Goal: Find specific page/section: Find specific page/section

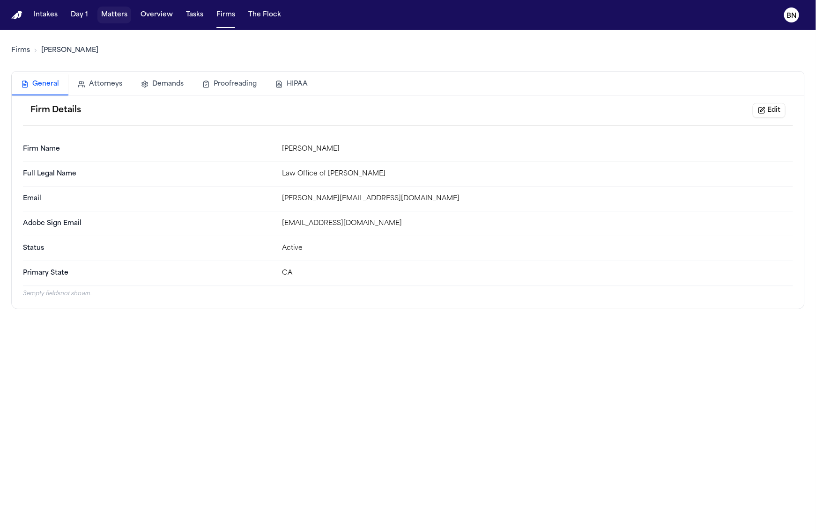
click at [113, 14] on button "Matters" at bounding box center [114, 15] width 34 height 17
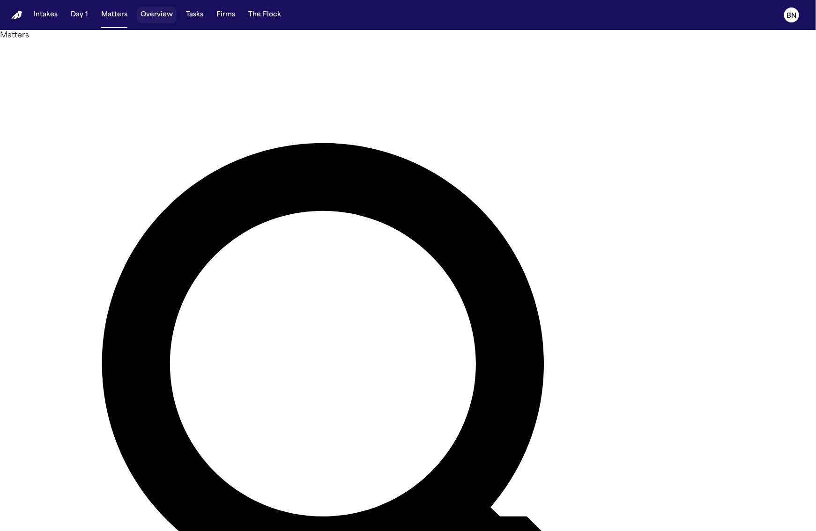
click at [160, 21] on button "Overview" at bounding box center [157, 15] width 40 height 17
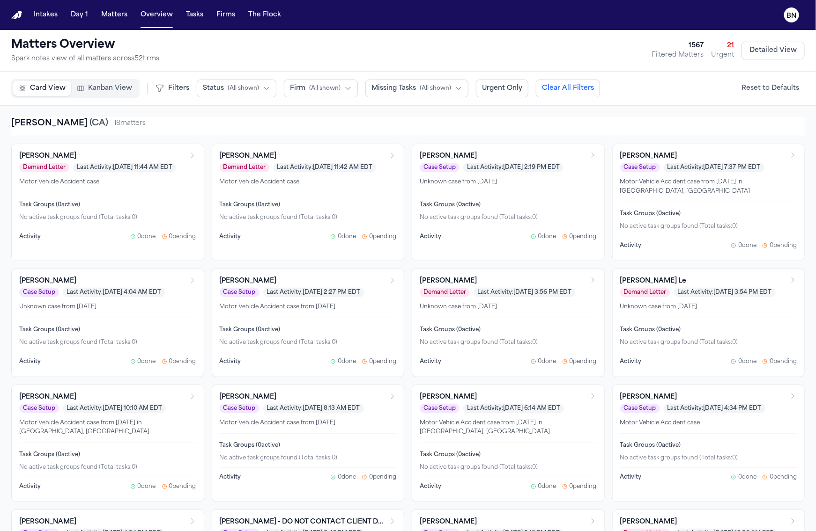
click at [118, 91] on span "Kanban View" at bounding box center [110, 88] width 44 height 9
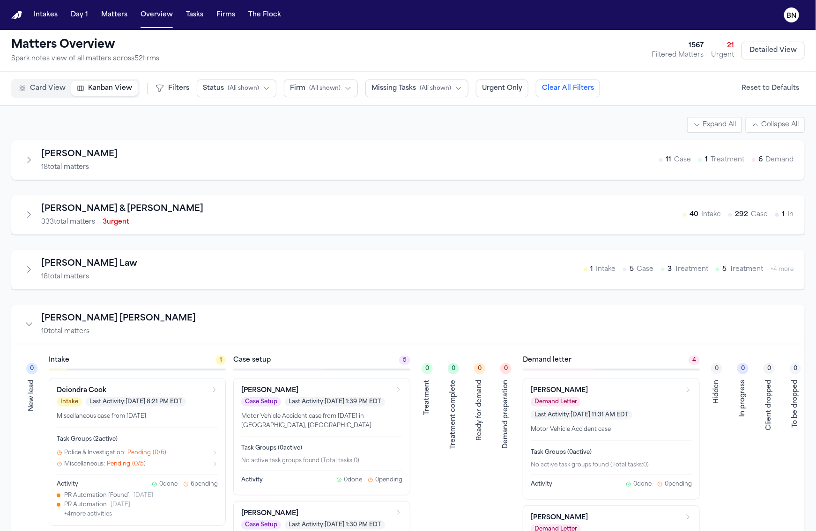
click at [324, 81] on button "Firm ( All shown )" at bounding box center [321, 89] width 74 height 18
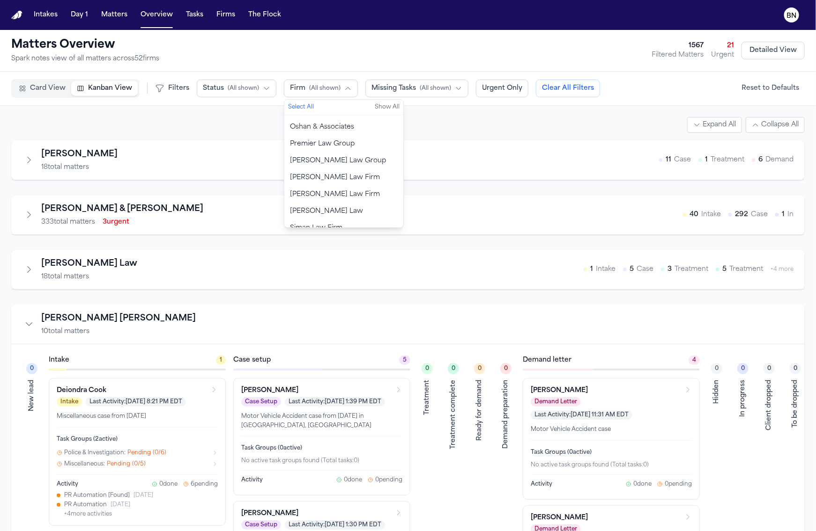
scroll to position [764, 0]
click at [346, 215] on button "[PERSON_NAME] [PERSON_NAME]" at bounding box center [343, 228] width 119 height 26
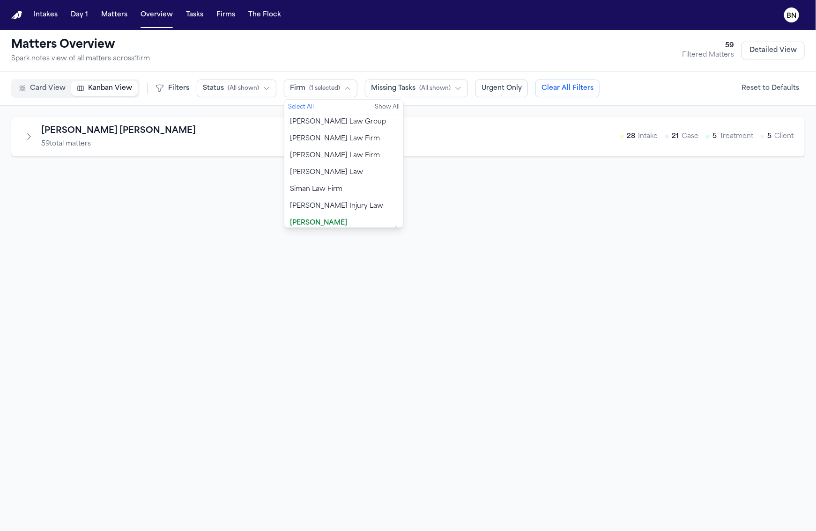
click at [211, 146] on div "[PERSON_NAME] [PERSON_NAME] 59 total matters 28 Intake 21 Case 5 Treatment 5 Cl…" at bounding box center [407, 137] width 771 height 24
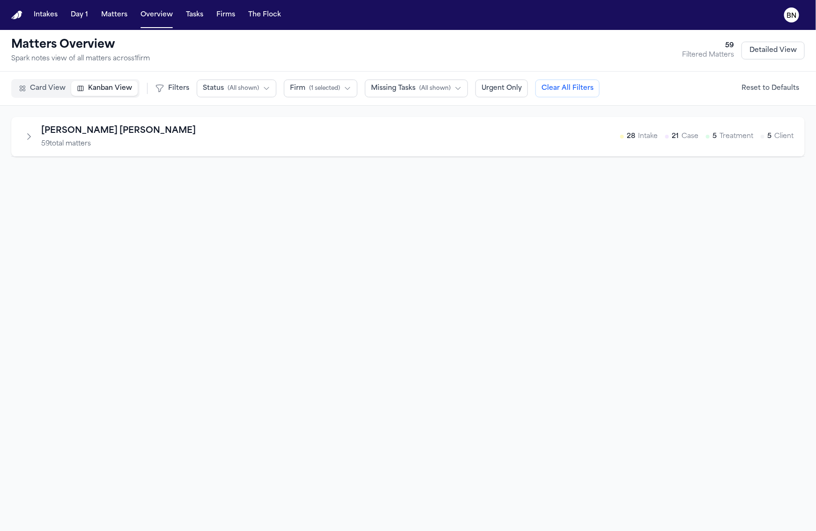
click at [31, 122] on div "[PERSON_NAME] [PERSON_NAME] 59 total matters 28 Intake 21 Case 5 Treatment 5 Cl…" at bounding box center [407, 137] width 793 height 40
click at [31, 140] on icon "Expand firm" at bounding box center [28, 136] width 9 height 9
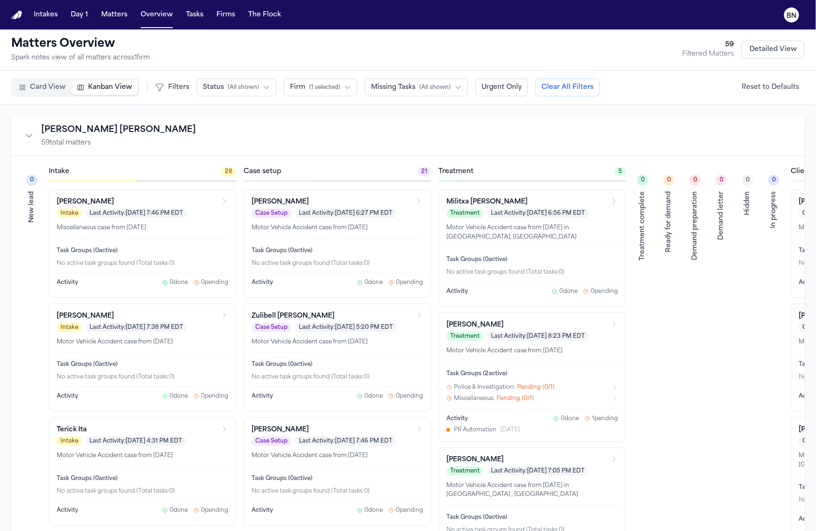
scroll to position [0, 0]
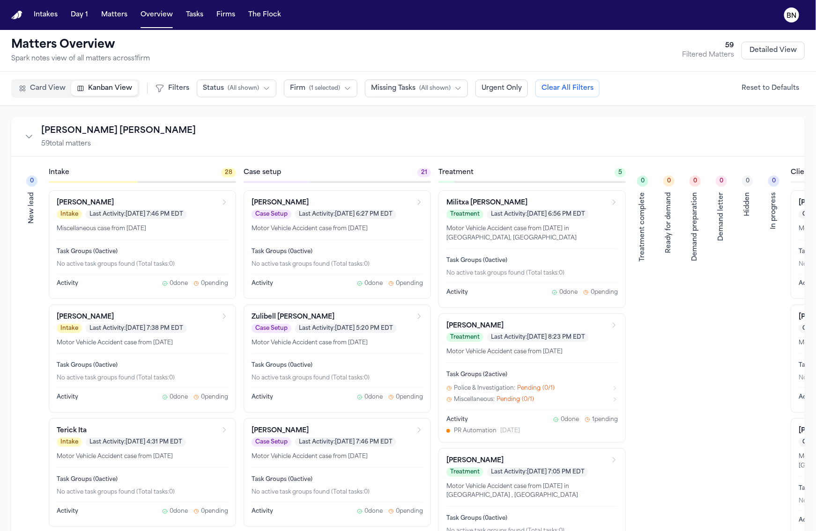
click at [434, 121] on div "[PERSON_NAME] [PERSON_NAME] 59 total matters" at bounding box center [407, 137] width 793 height 40
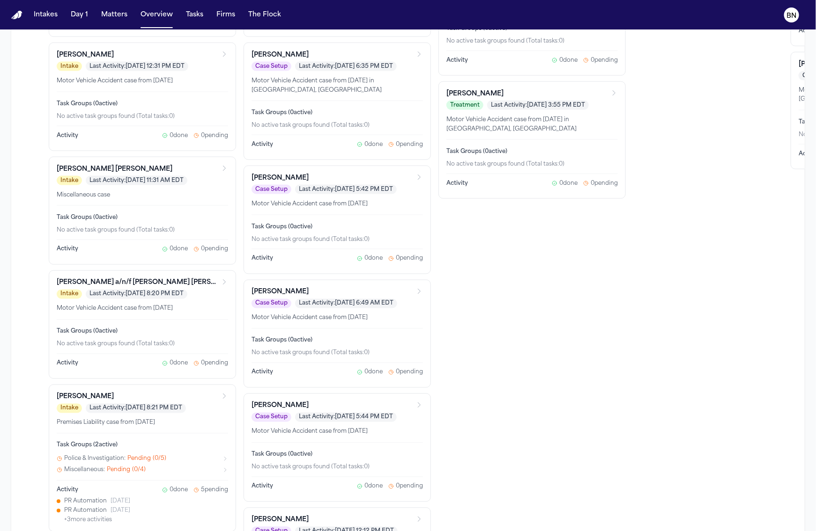
scroll to position [628, 0]
